Goal: Information Seeking & Learning: Learn about a topic

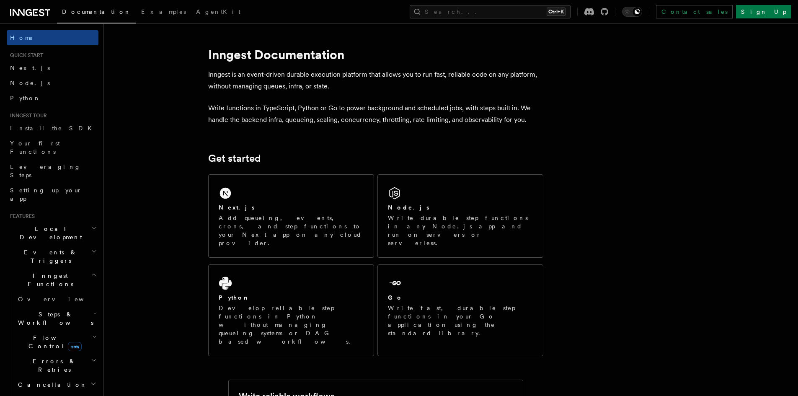
click at [76, 268] on h2 "Inngest Functions" at bounding box center [53, 279] width 92 height 23
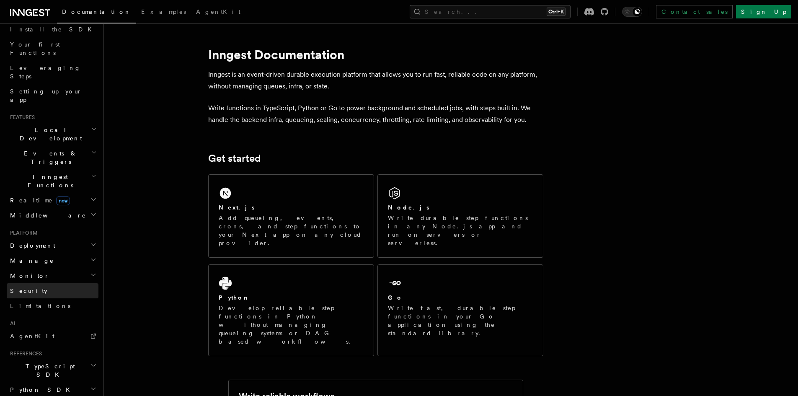
scroll to position [126, 0]
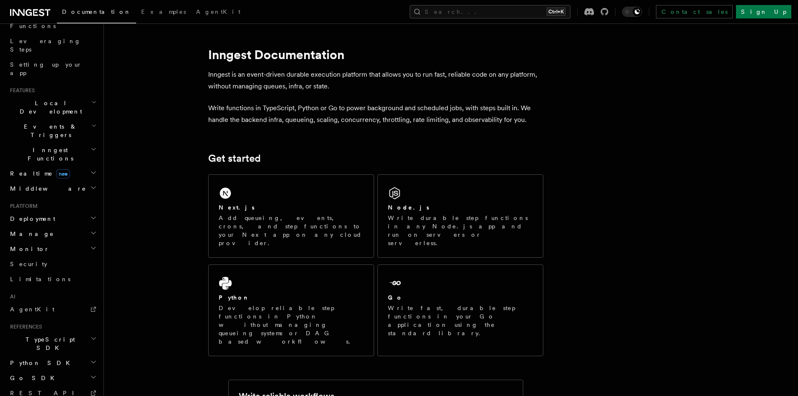
click at [74, 211] on h2 "Deployment" at bounding box center [53, 218] width 92 height 15
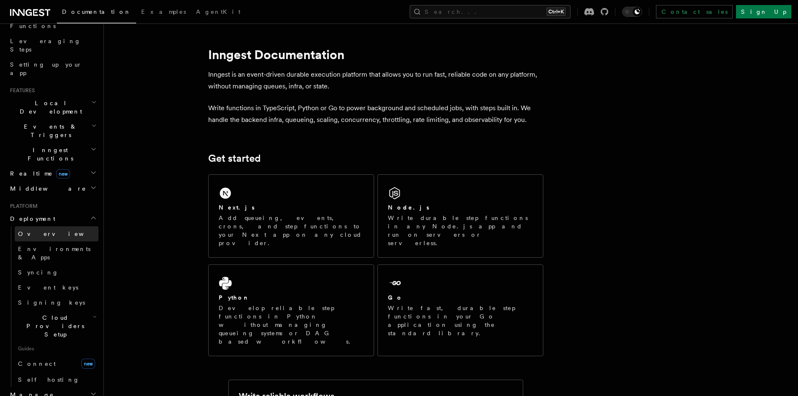
click at [52, 226] on link "Overview" at bounding box center [57, 233] width 84 height 15
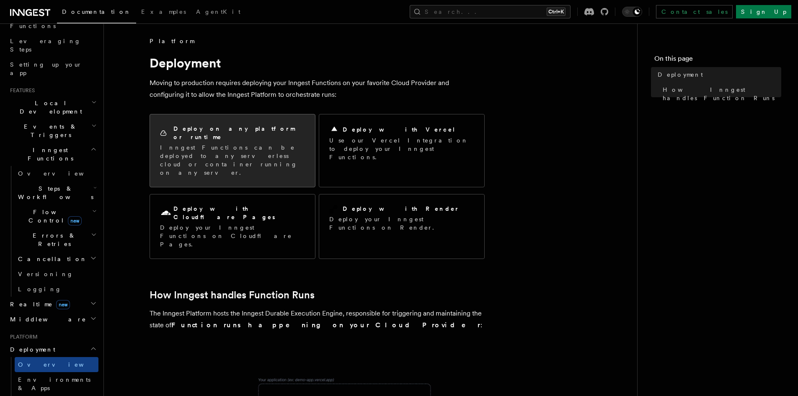
click at [226, 143] on p "Inngest Functions can be deployed to any serverless cloud or container running …" at bounding box center [232, 160] width 145 height 34
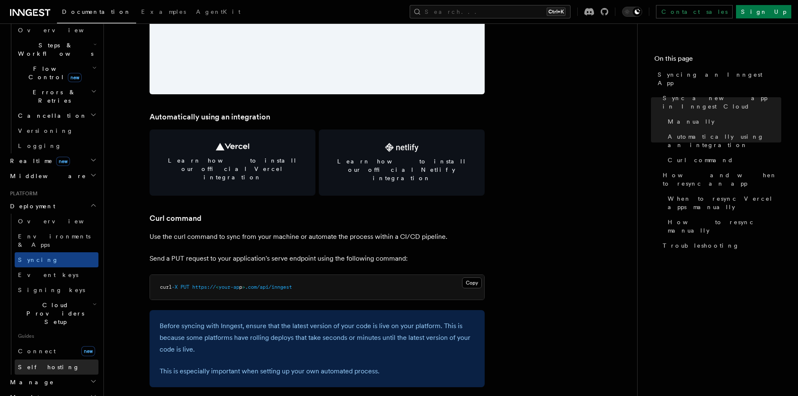
scroll to position [293, 0]
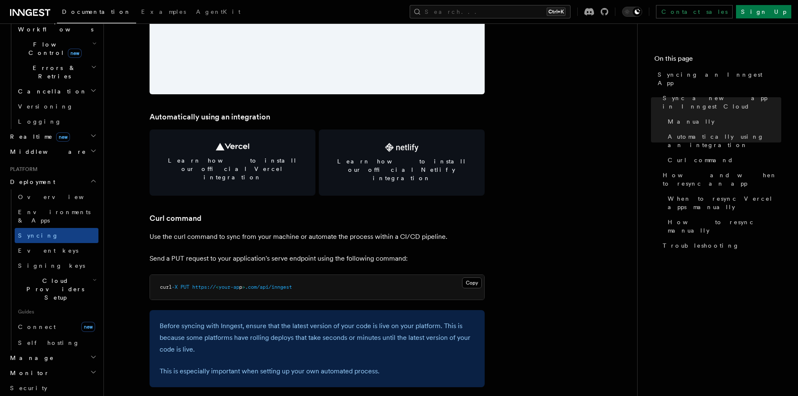
click at [81, 273] on h2 "Cloud Providers Setup" at bounding box center [57, 289] width 84 height 32
click at [82, 273] on h2 "Cloud Providers Setup" at bounding box center [57, 289] width 84 height 32
click at [51, 335] on link "Self hosting" at bounding box center [57, 342] width 84 height 15
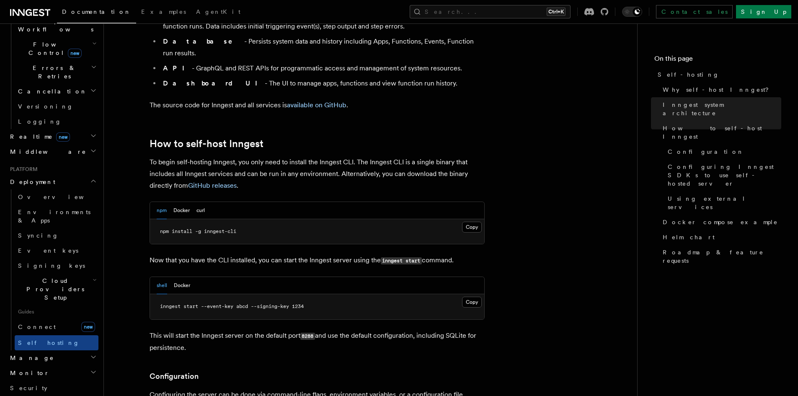
scroll to position [754, 0]
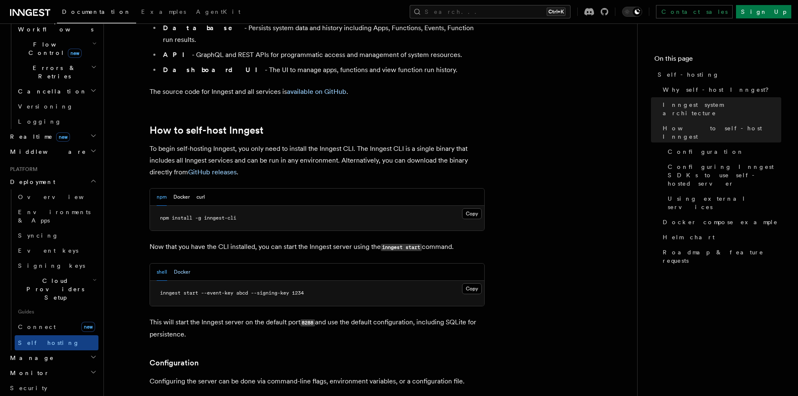
click at [179, 264] on button "Docker" at bounding box center [182, 272] width 16 height 17
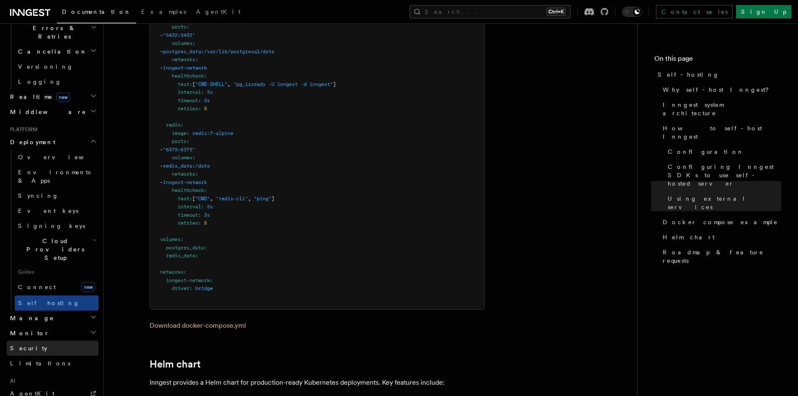
scroll to position [335, 0]
click at [47, 308] on h2 "Manage" at bounding box center [53, 315] width 92 height 15
click at [35, 339] on link "Apps" at bounding box center [57, 346] width 84 height 15
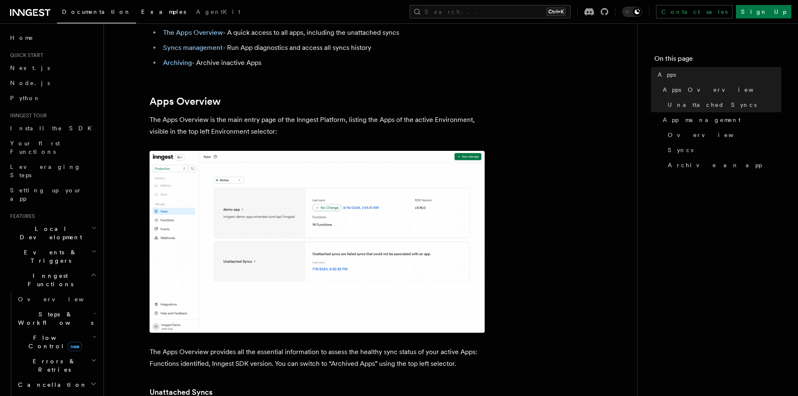
click at [141, 12] on span "Examples" at bounding box center [163, 11] width 45 height 7
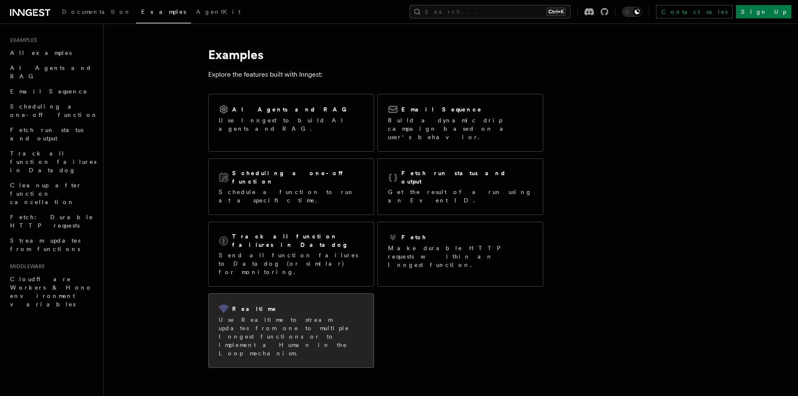
click at [287, 316] on p "Use Realtime to stream updates from one to multiple Inngest functions or to imp…" at bounding box center [291, 337] width 145 height 42
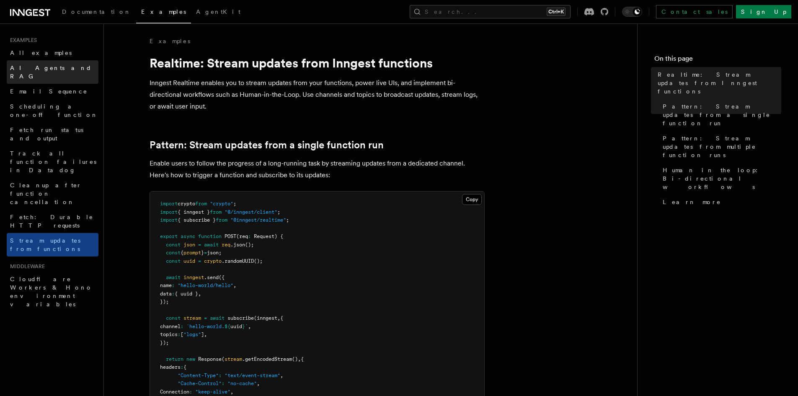
click at [18, 68] on span "AI Agents and RAG" at bounding box center [51, 72] width 82 height 15
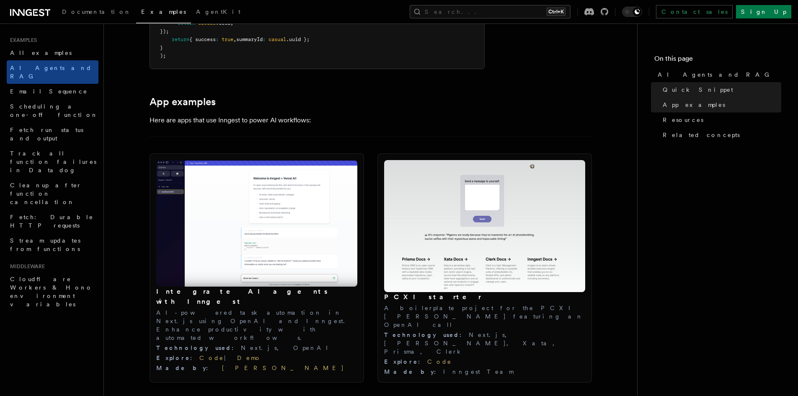
scroll to position [796, 0]
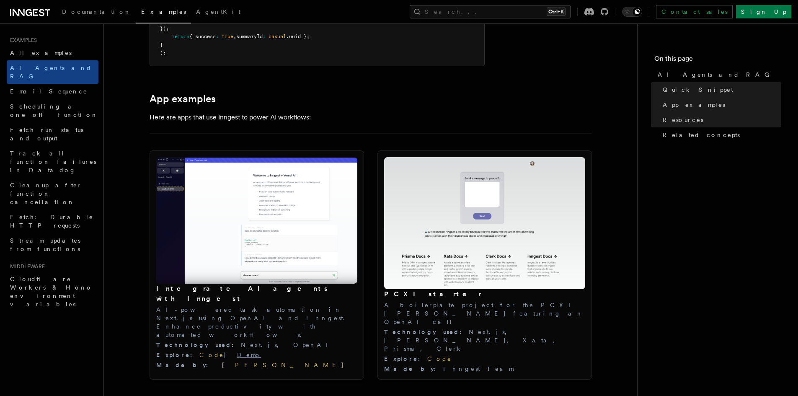
click at [237, 352] on link "Demo" at bounding box center [249, 355] width 24 height 7
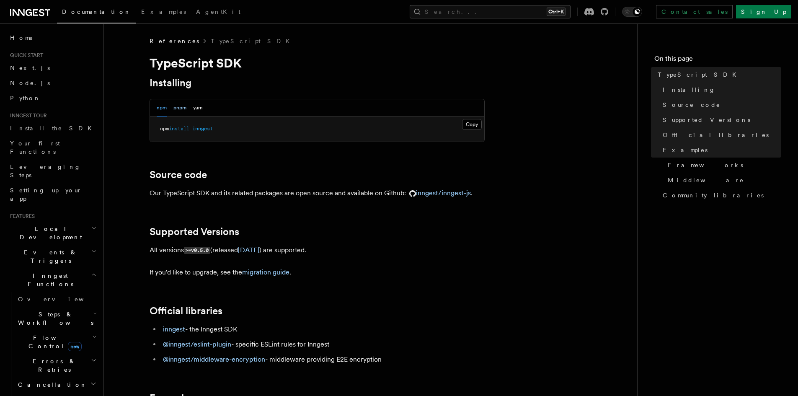
click at [185, 110] on button "pnpm" at bounding box center [179, 107] width 13 height 17
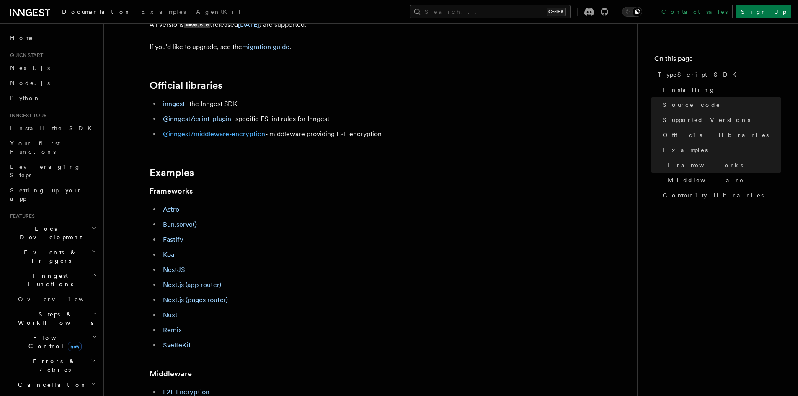
scroll to position [251, 0]
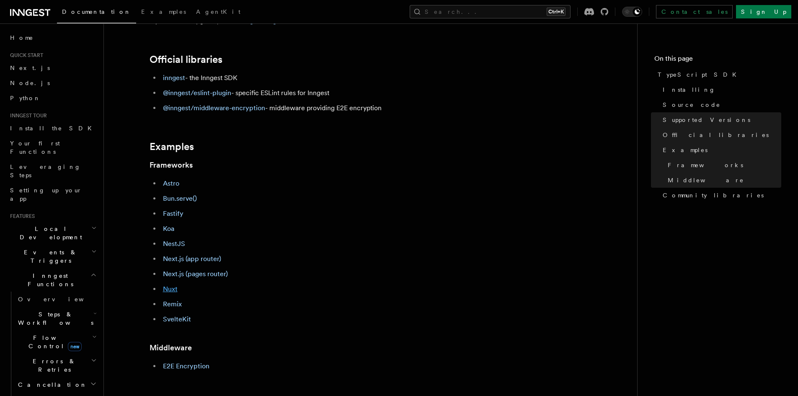
click at [170, 287] on link "Nuxt" at bounding box center [170, 289] width 15 height 8
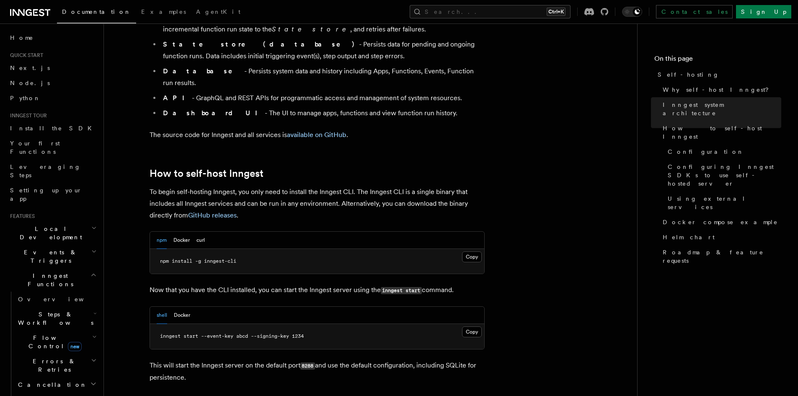
scroll to position [712, 0]
click at [180, 230] on button "Docker" at bounding box center [181, 238] width 16 height 17
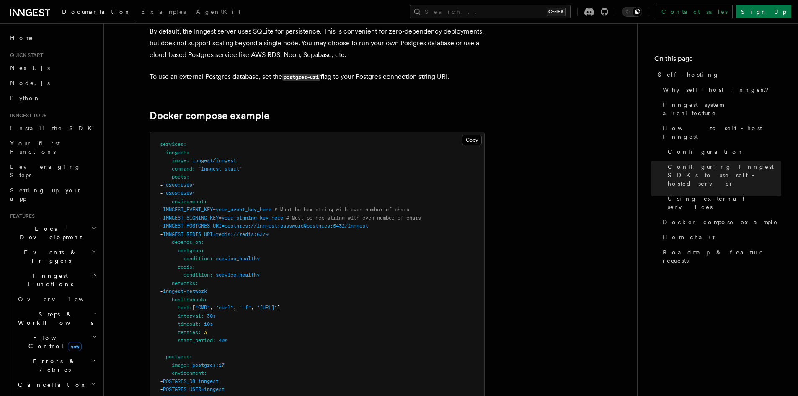
scroll to position [2179, 0]
